Goal: Book appointment/travel/reservation

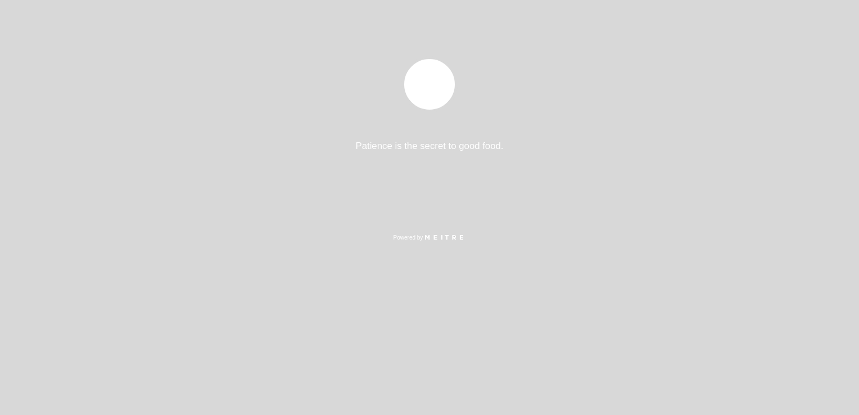
select select "pt"
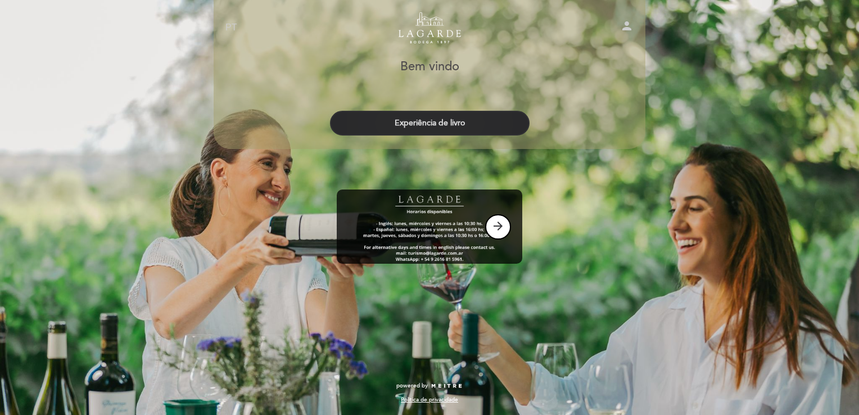
click at [450, 119] on button "Experiência de livro" at bounding box center [430, 123] width 200 height 25
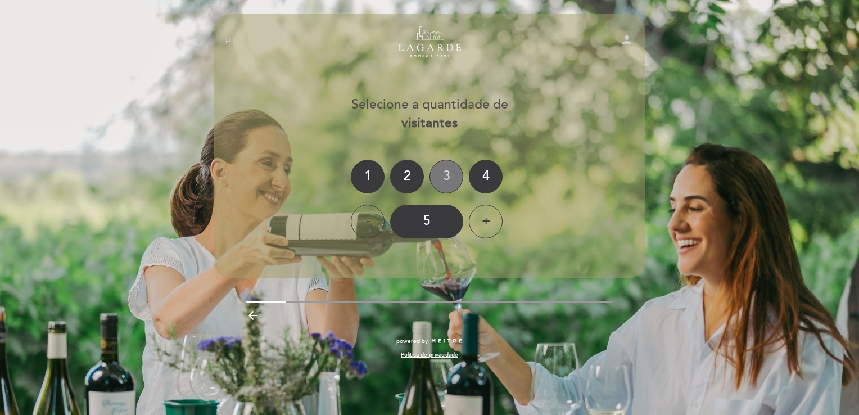
click at [449, 173] on div "3" at bounding box center [447, 177] width 34 height 34
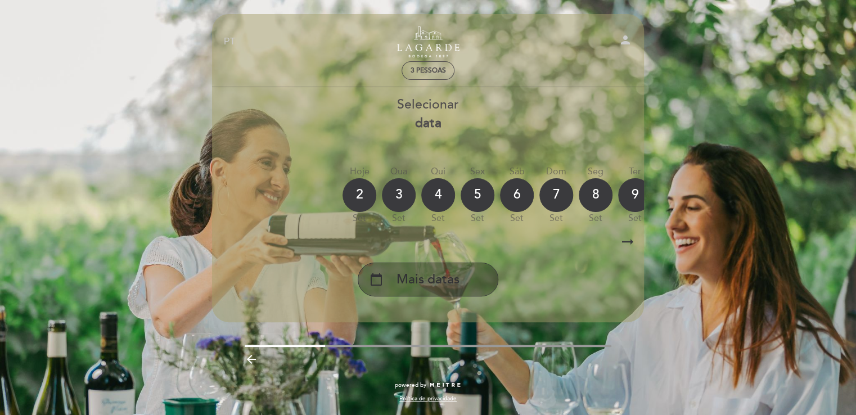
click at [430, 285] on span "Mais datas" at bounding box center [427, 279] width 63 height 19
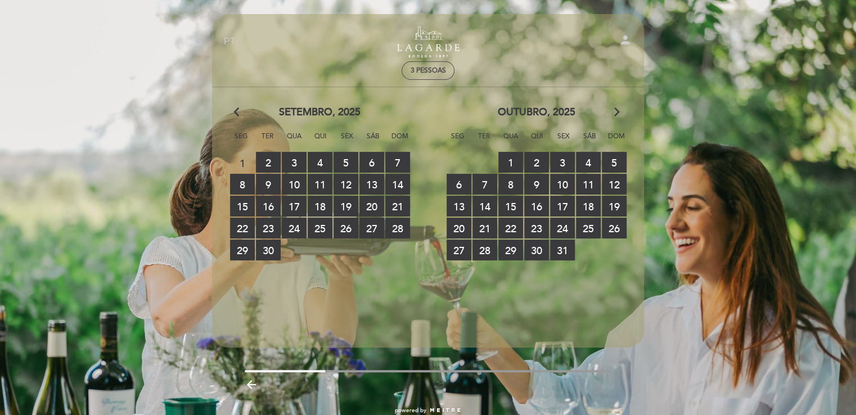
click at [616, 112] on icon "arrow_forward_ios" at bounding box center [617, 112] width 10 height 15
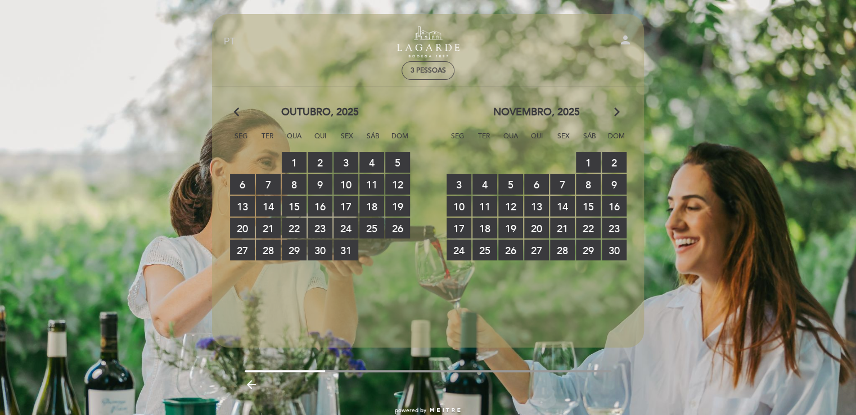
click at [616, 112] on icon "arrow_forward_ios" at bounding box center [617, 112] width 10 height 15
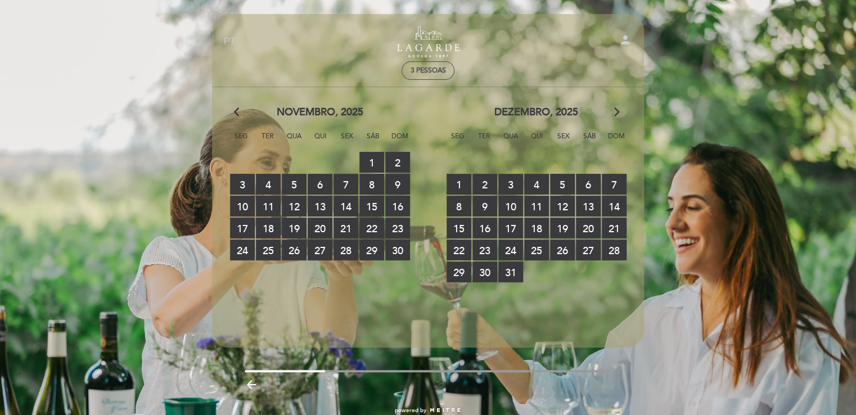
click at [616, 112] on icon "arrow_forward_ios" at bounding box center [617, 112] width 10 height 15
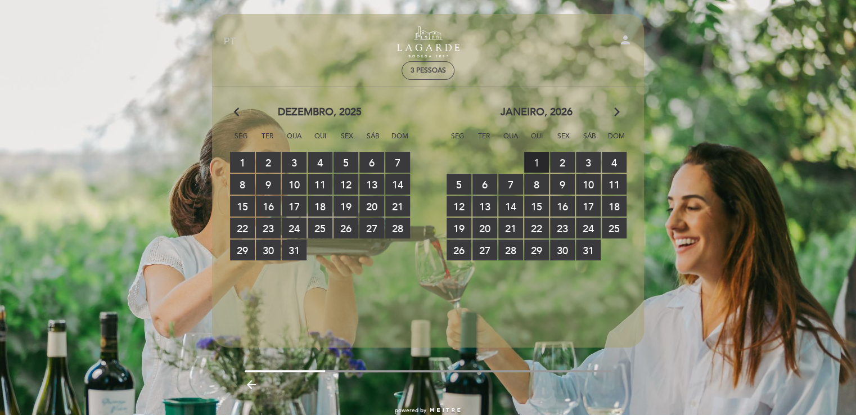
click at [537, 157] on span "1 RESERVAS DISPONÍVEIS" at bounding box center [536, 162] width 25 height 21
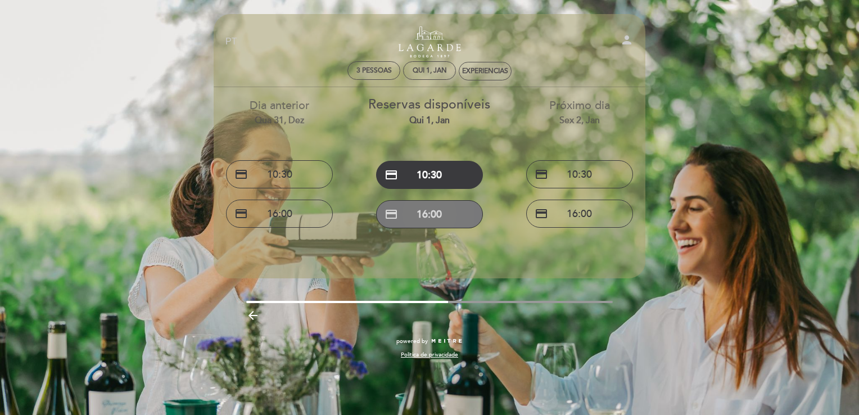
click at [429, 208] on button "credit_card 16:00" at bounding box center [429, 214] width 107 height 28
